Goal: Check status: Check status

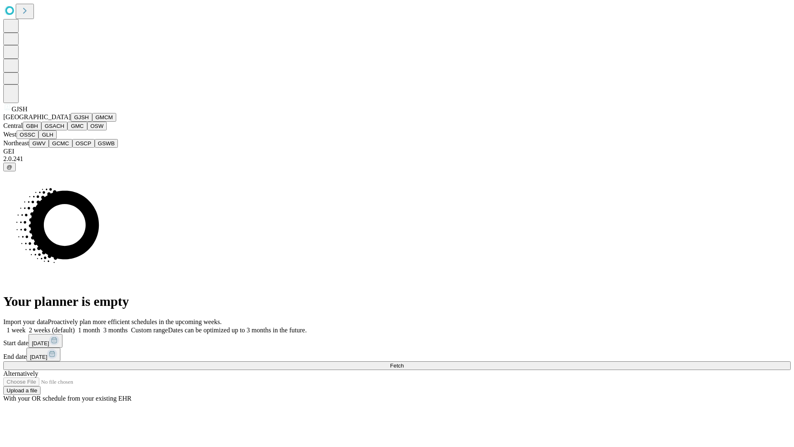
click at [71, 122] on button "GJSH" at bounding box center [82, 117] width 22 height 9
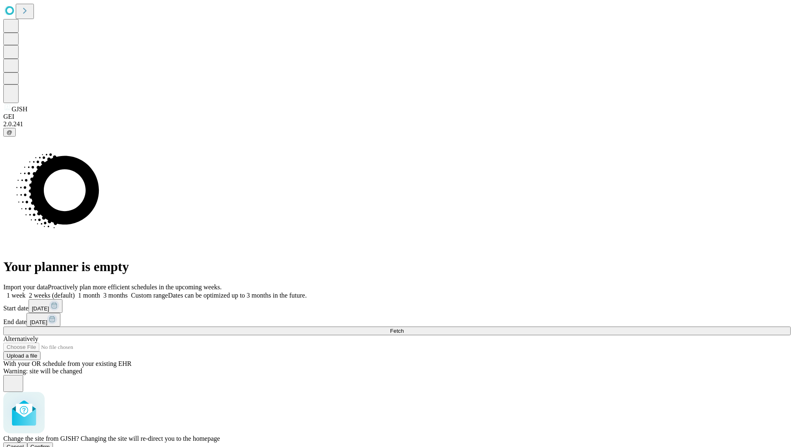
click at [50, 443] on span "Confirm" at bounding box center [40, 446] width 19 height 6
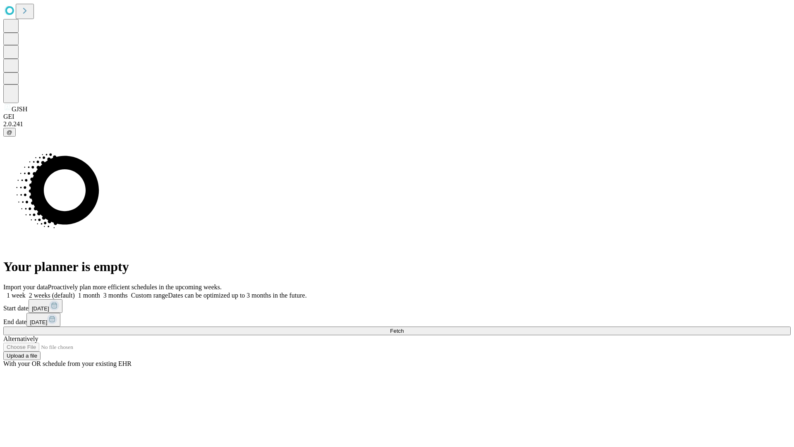
click at [75, 292] on label "2 weeks (default)" at bounding box center [50, 295] width 49 height 7
click at [404, 328] on span "Fetch" at bounding box center [397, 331] width 14 height 6
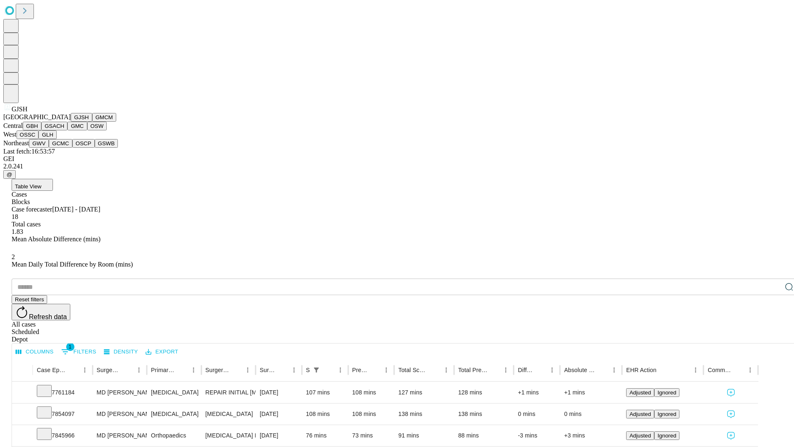
click at [92, 122] on button "GMCM" at bounding box center [104, 117] width 24 height 9
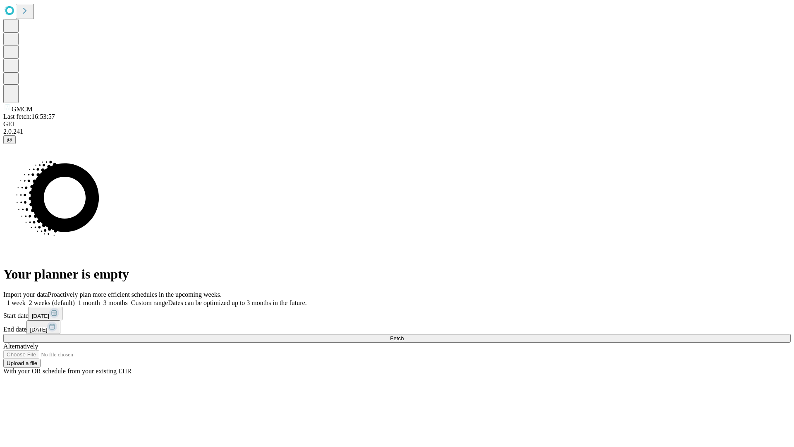
click at [75, 299] on label "2 weeks (default)" at bounding box center [50, 302] width 49 height 7
click at [404, 335] on span "Fetch" at bounding box center [397, 338] width 14 height 6
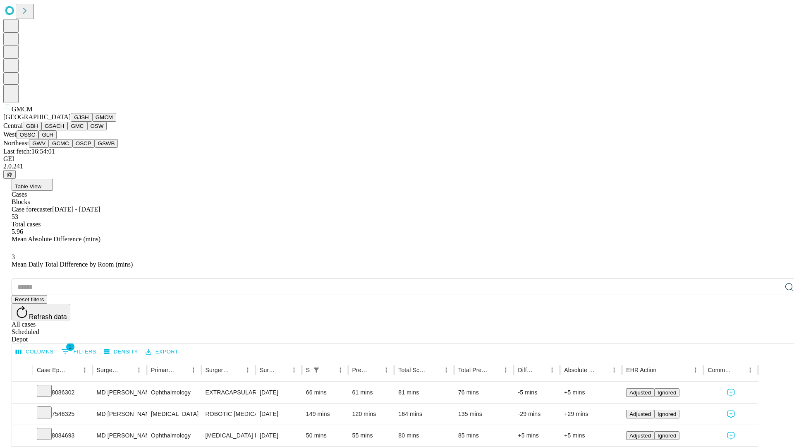
click at [41, 130] on button "GBH" at bounding box center [32, 126] width 19 height 9
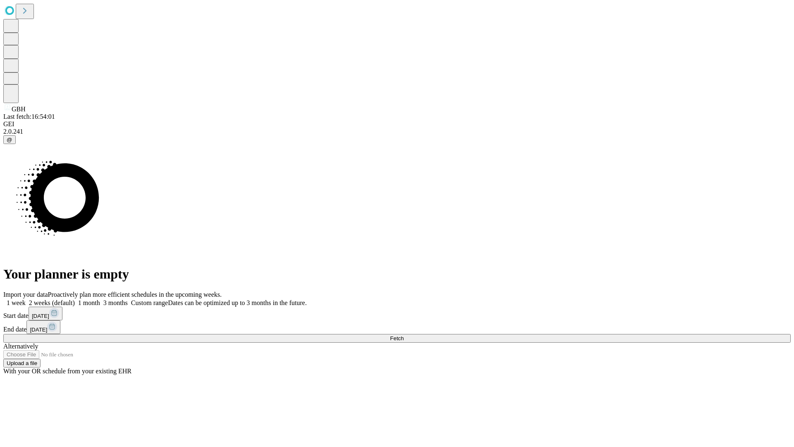
click at [75, 299] on label "2 weeks (default)" at bounding box center [50, 302] width 49 height 7
click at [404, 335] on span "Fetch" at bounding box center [397, 338] width 14 height 6
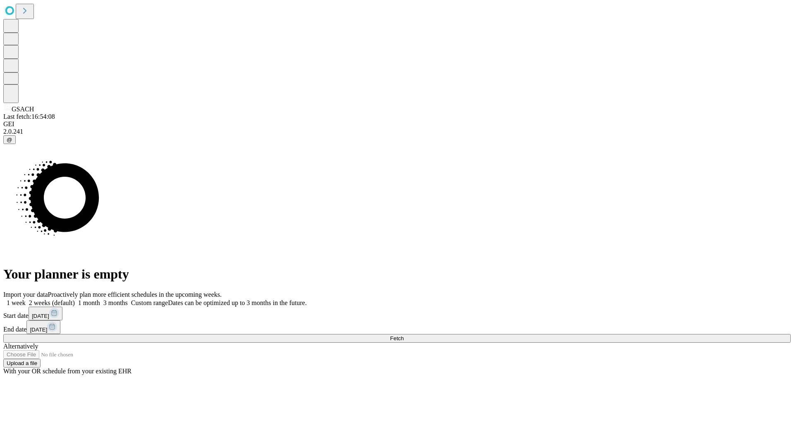
click at [75, 299] on label "2 weeks (default)" at bounding box center [50, 302] width 49 height 7
click at [404, 335] on span "Fetch" at bounding box center [397, 338] width 14 height 6
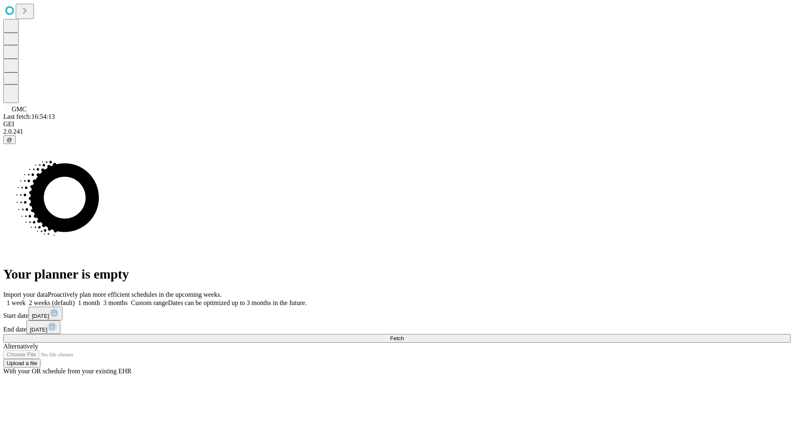
click at [75, 299] on label "2 weeks (default)" at bounding box center [50, 302] width 49 height 7
click at [404, 335] on span "Fetch" at bounding box center [397, 338] width 14 height 6
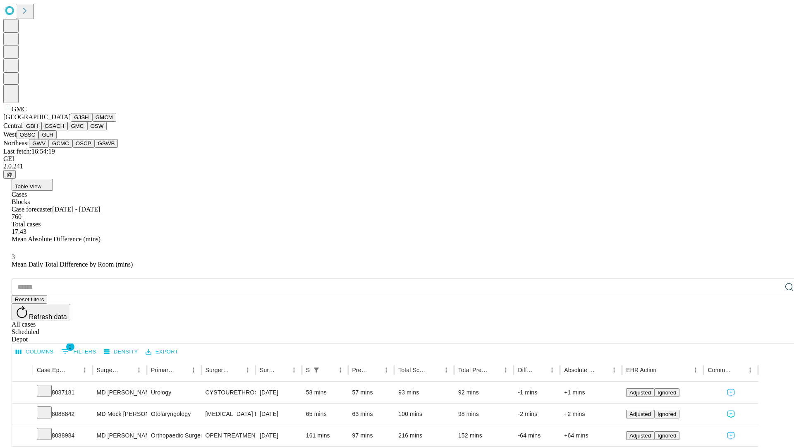
click at [87, 130] on button "OSW" at bounding box center [97, 126] width 20 height 9
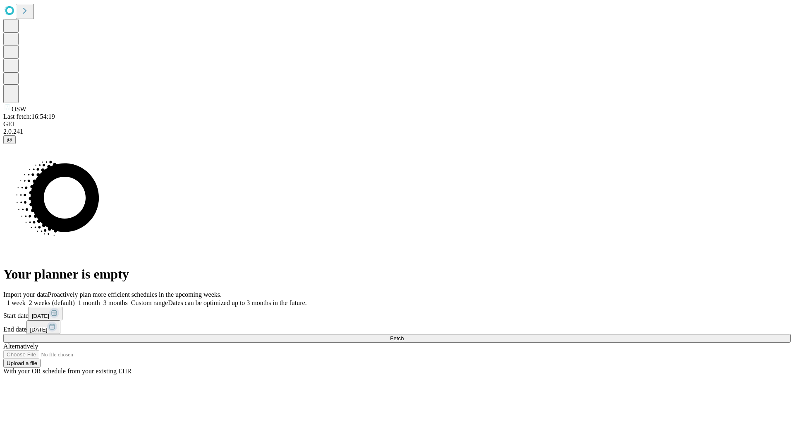
click at [75, 299] on label "2 weeks (default)" at bounding box center [50, 302] width 49 height 7
click at [404, 335] on span "Fetch" at bounding box center [397, 338] width 14 height 6
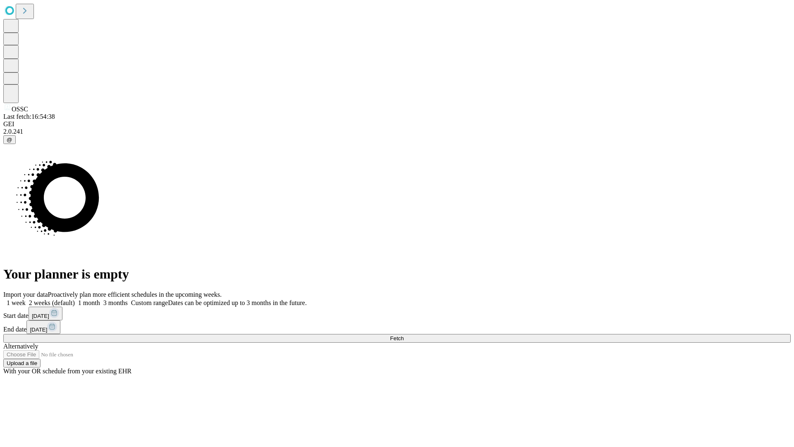
click at [75, 299] on label "2 weeks (default)" at bounding box center [50, 302] width 49 height 7
click at [404, 335] on span "Fetch" at bounding box center [397, 338] width 14 height 6
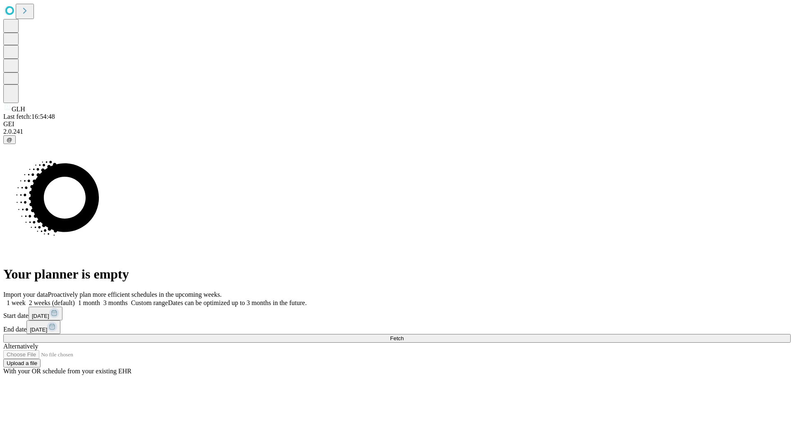
click at [404, 335] on span "Fetch" at bounding box center [397, 338] width 14 height 6
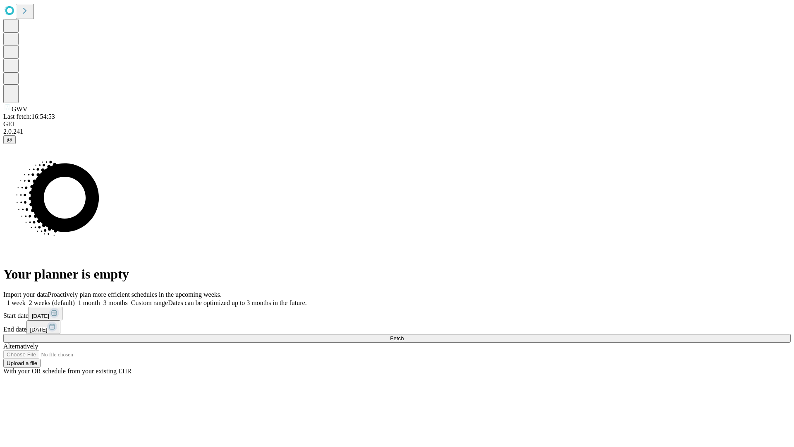
click at [75, 299] on label "2 weeks (default)" at bounding box center [50, 302] width 49 height 7
click at [404, 335] on span "Fetch" at bounding box center [397, 338] width 14 height 6
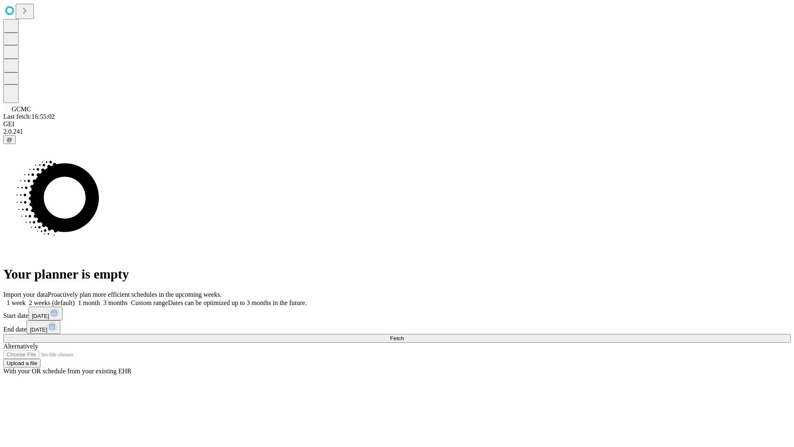
click at [75, 299] on label "2 weeks (default)" at bounding box center [50, 302] width 49 height 7
click at [404, 335] on span "Fetch" at bounding box center [397, 338] width 14 height 6
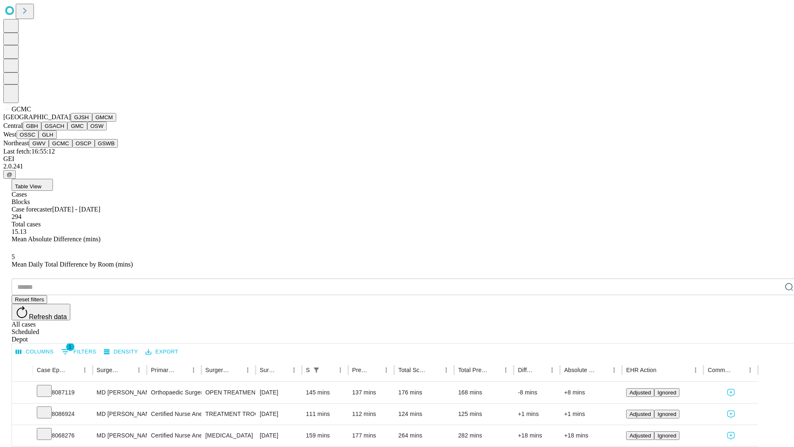
click at [72, 148] on button "OSCP" at bounding box center [83, 143] width 22 height 9
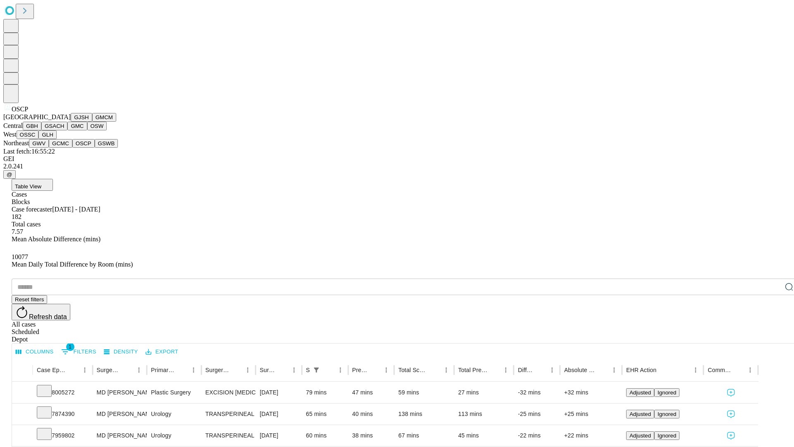
click at [95, 148] on button "GSWB" at bounding box center [107, 143] width 24 height 9
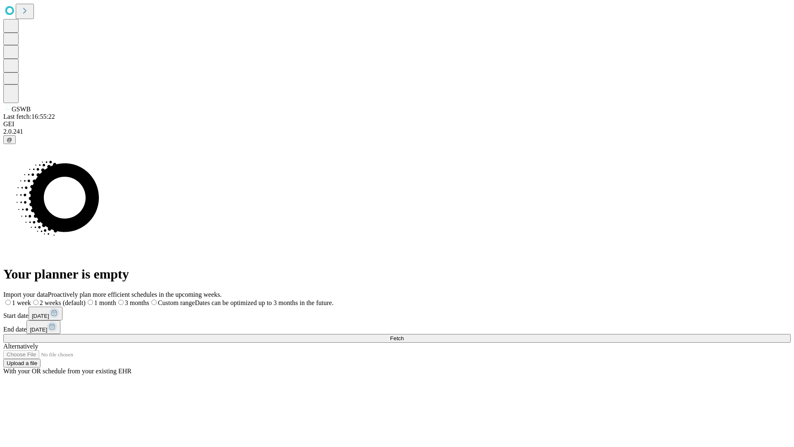
click at [86, 299] on label "2 weeks (default)" at bounding box center [58, 302] width 55 height 7
click at [404, 335] on span "Fetch" at bounding box center [397, 338] width 14 height 6
